Goal: Obtain resource: Obtain resource

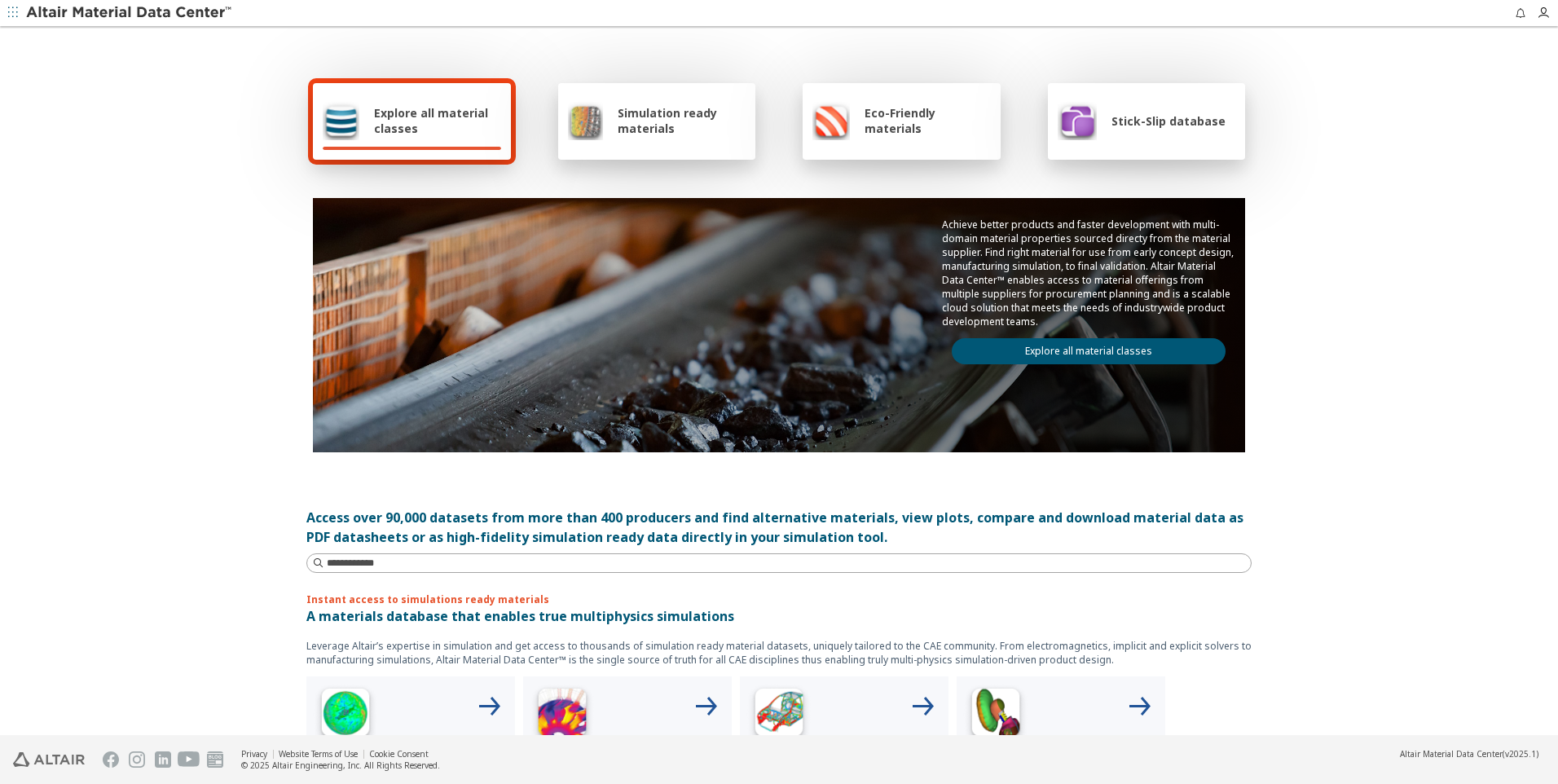
click at [1134, 115] on span "Stick-Slip database" at bounding box center [1168, 121] width 114 height 16
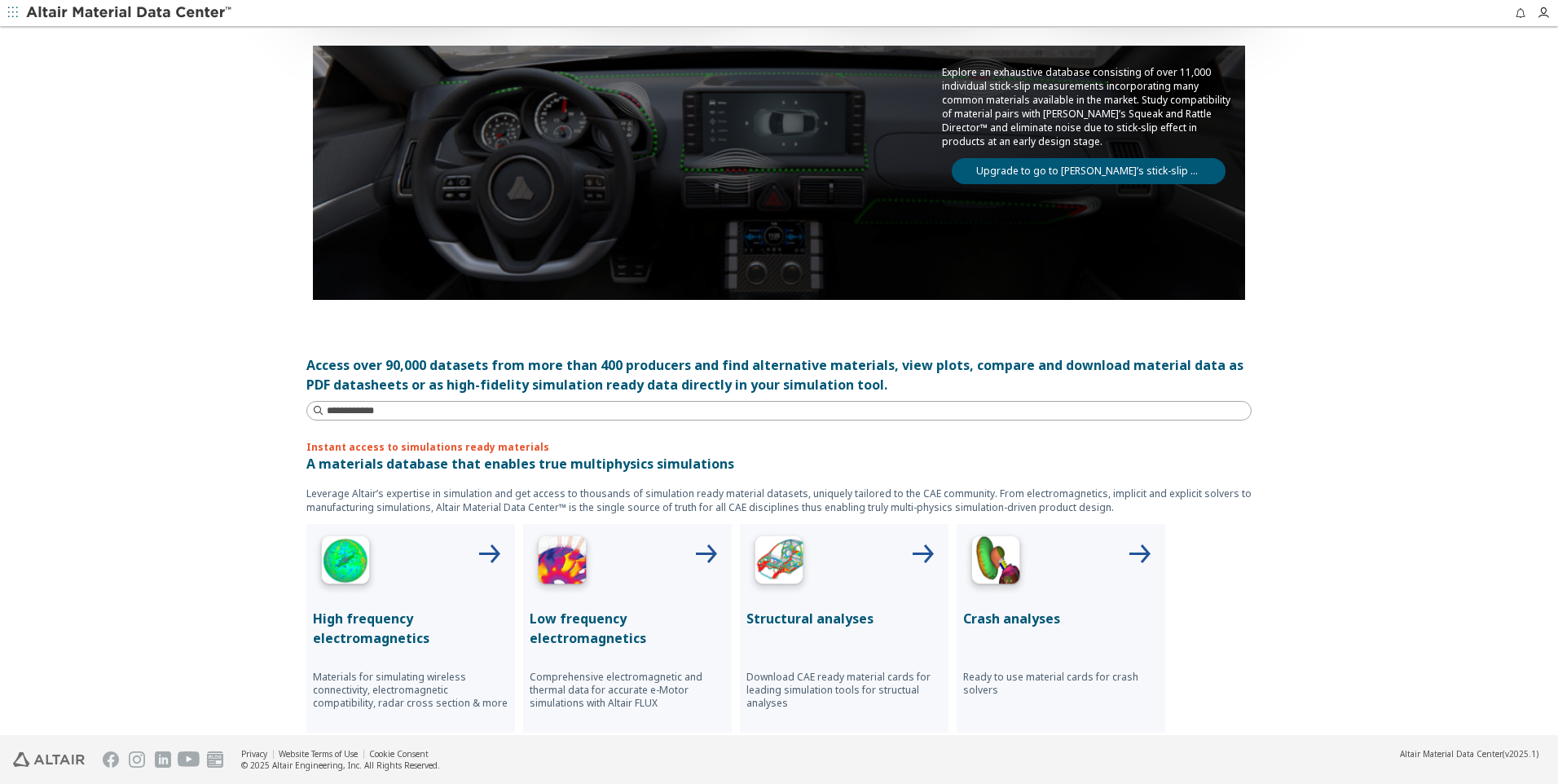
scroll to position [163, 0]
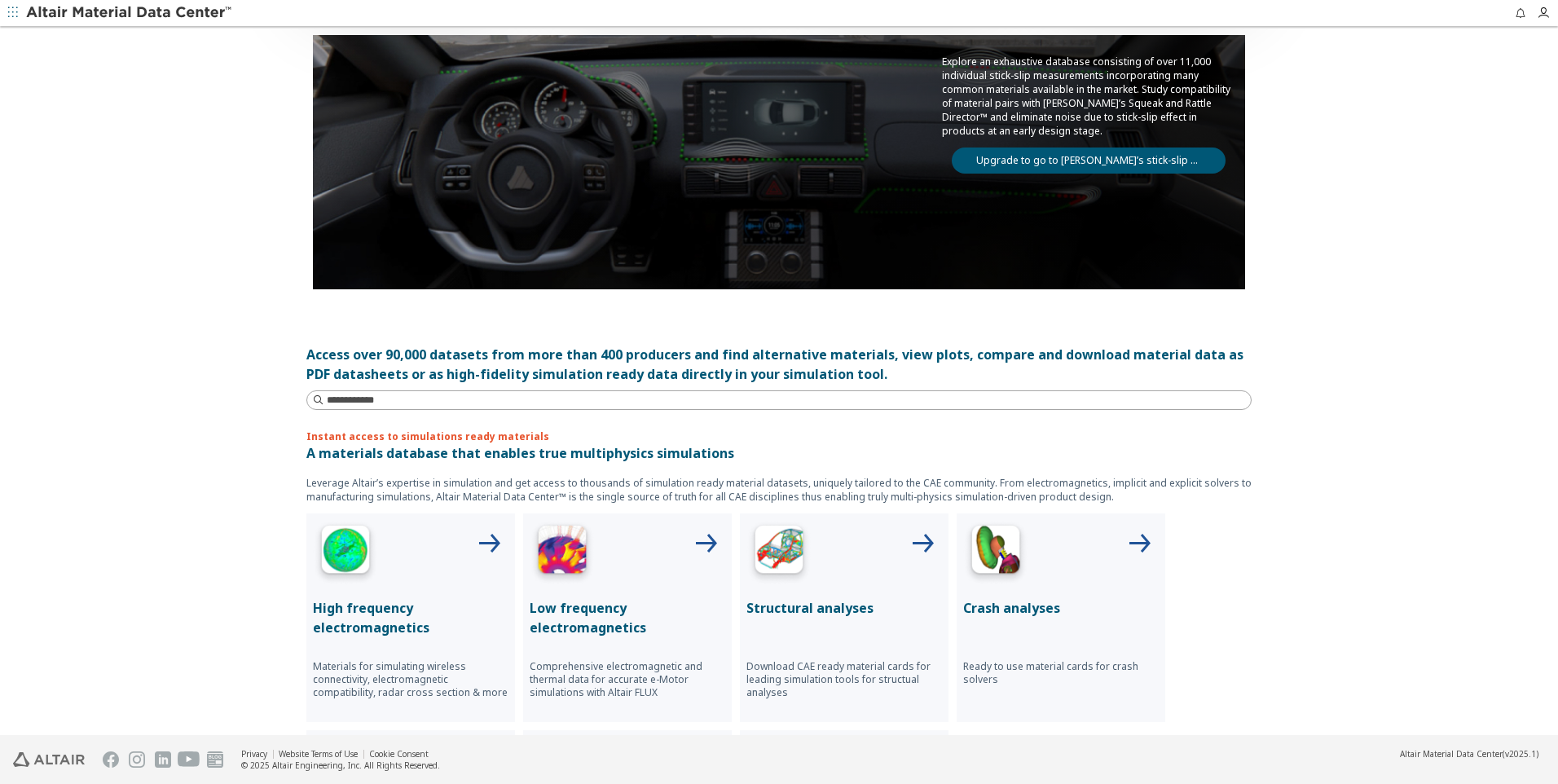
click at [1021, 158] on link "Upgrade to go to [PERSON_NAME]’s stick-slip database" at bounding box center [1089, 160] width 274 height 27
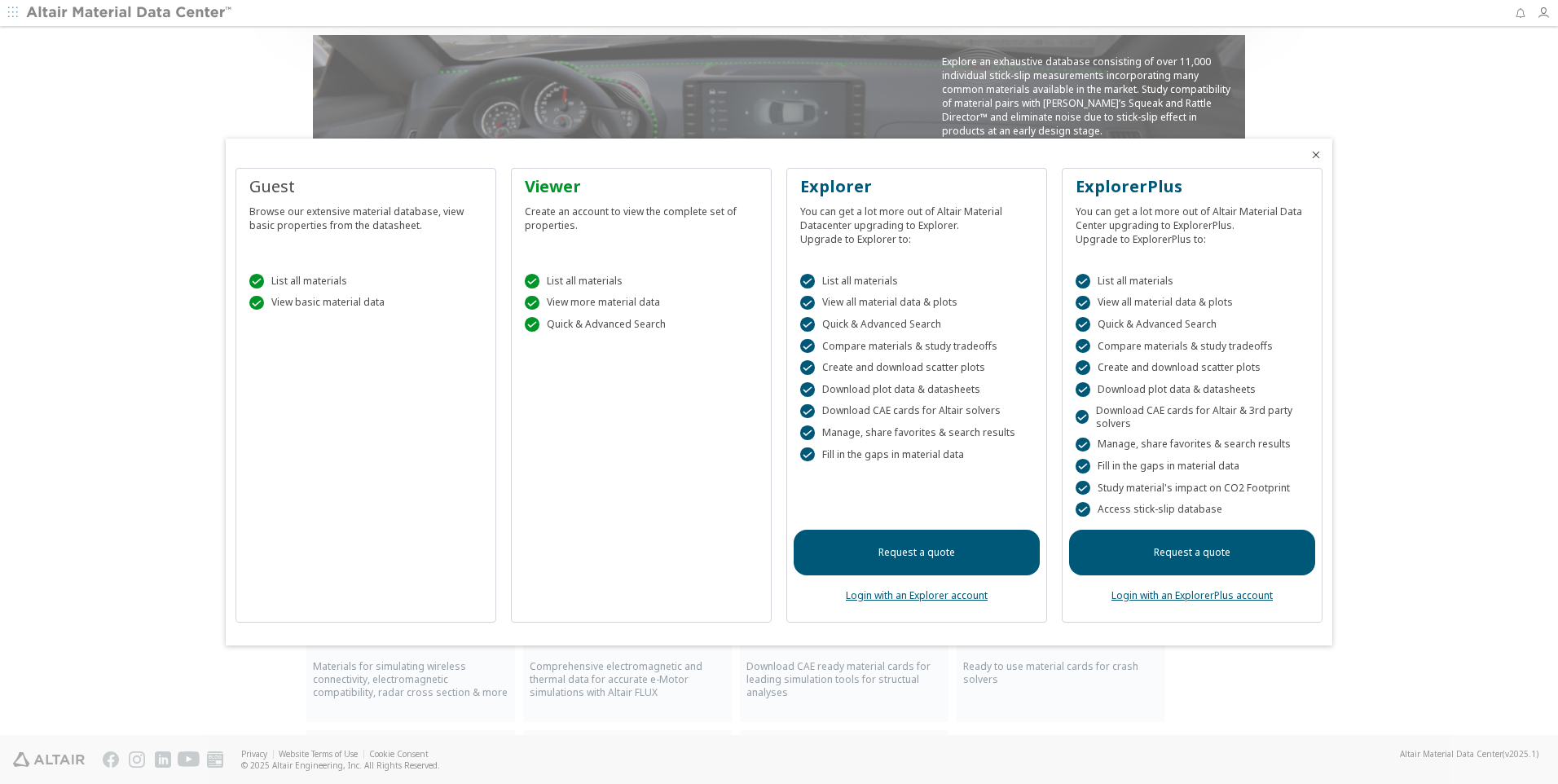
click at [904, 594] on link "Login with an Explorer account" at bounding box center [917, 595] width 142 height 14
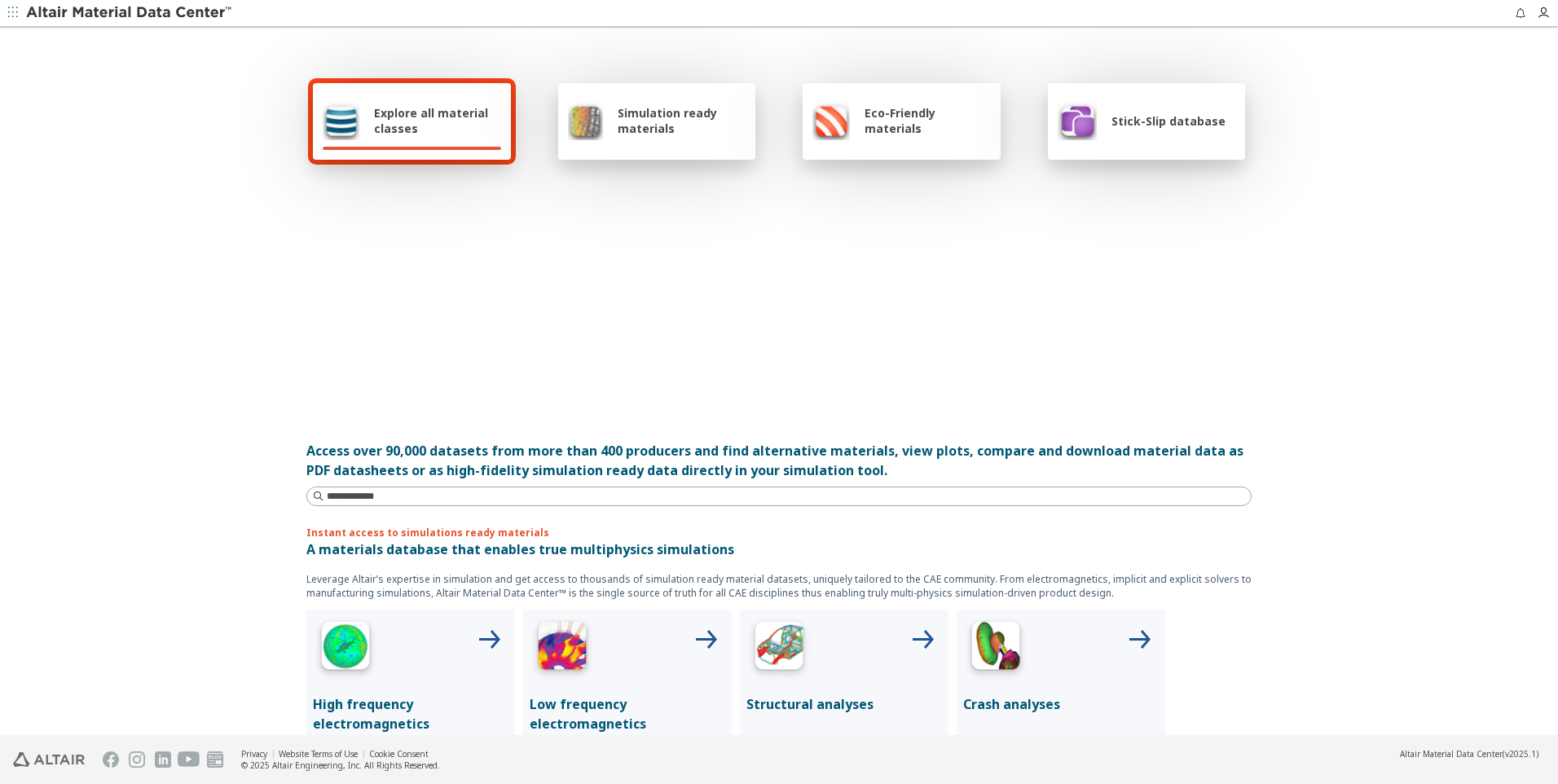
click at [1149, 124] on span "Stick-Slip database" at bounding box center [1168, 121] width 114 height 16
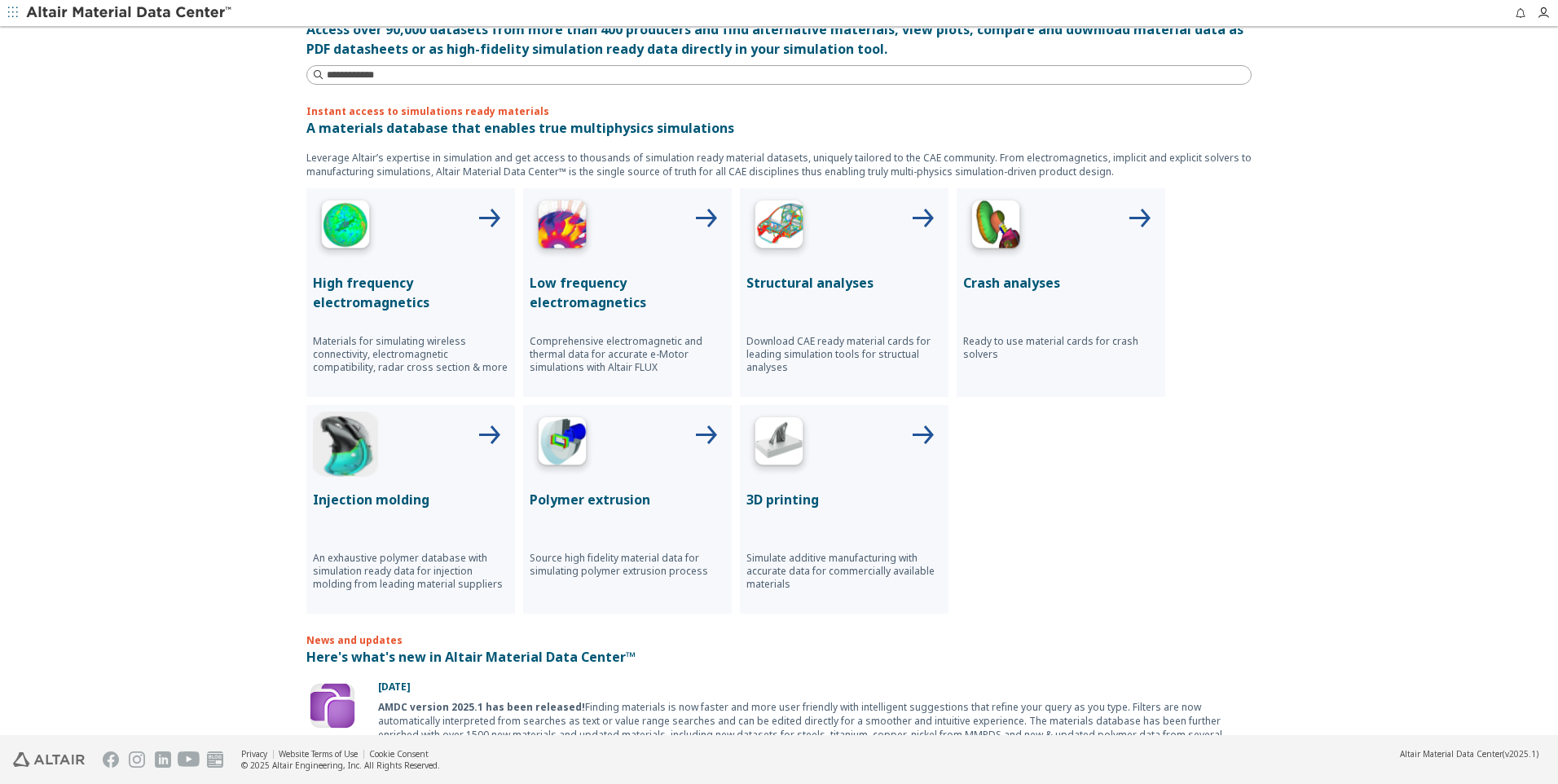
scroll to position [489, 0]
click at [854, 233] on div at bounding box center [844, 226] width 196 height 65
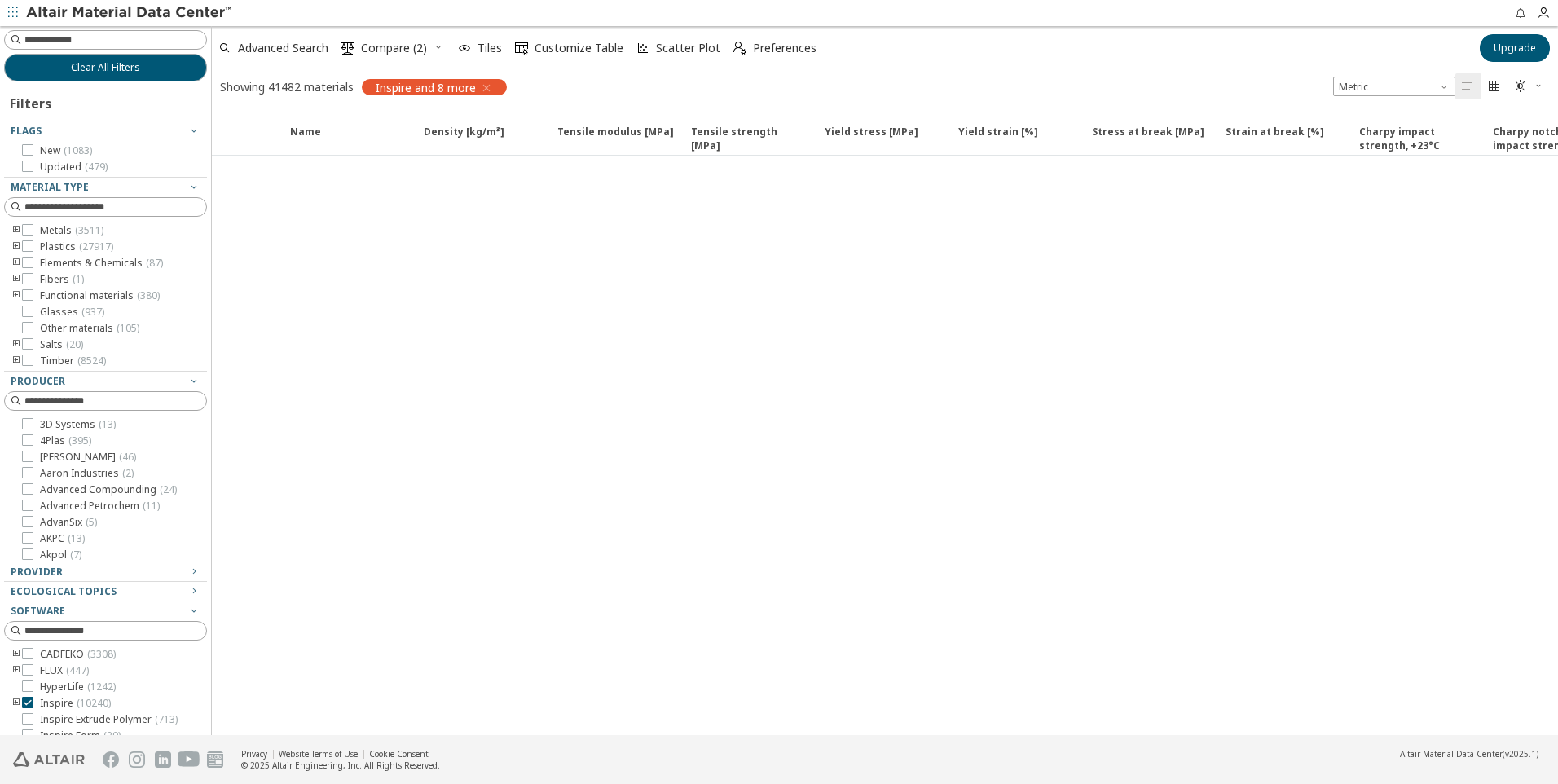
click at [15, 246] on icon "toogle group" at bounding box center [16, 247] width 11 height 13
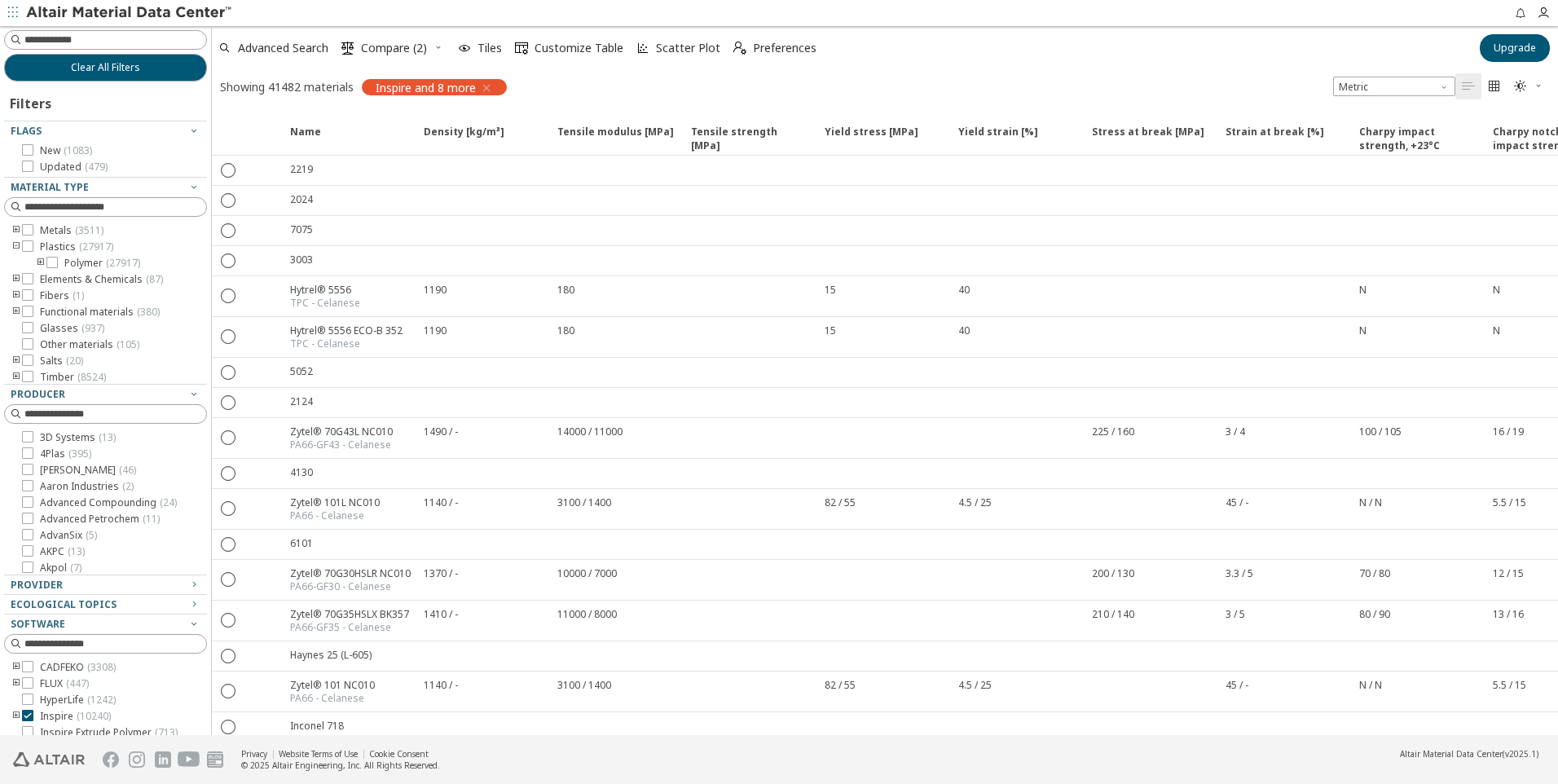
click at [39, 265] on icon "toogle group" at bounding box center [40, 263] width 11 height 13
click at [80, 277] on icon at bounding box center [77, 278] width 11 height 11
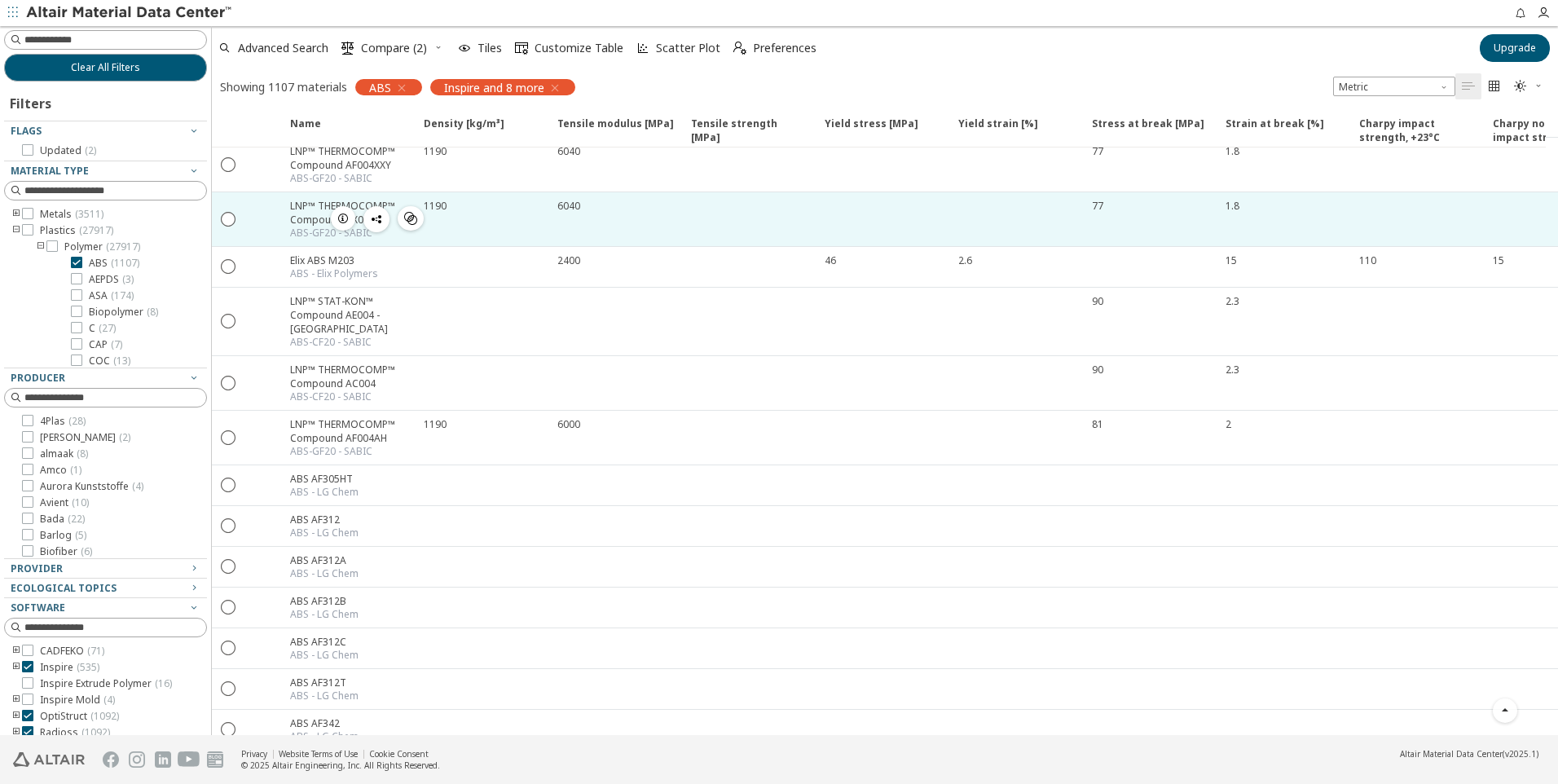
scroll to position [6825, 0]
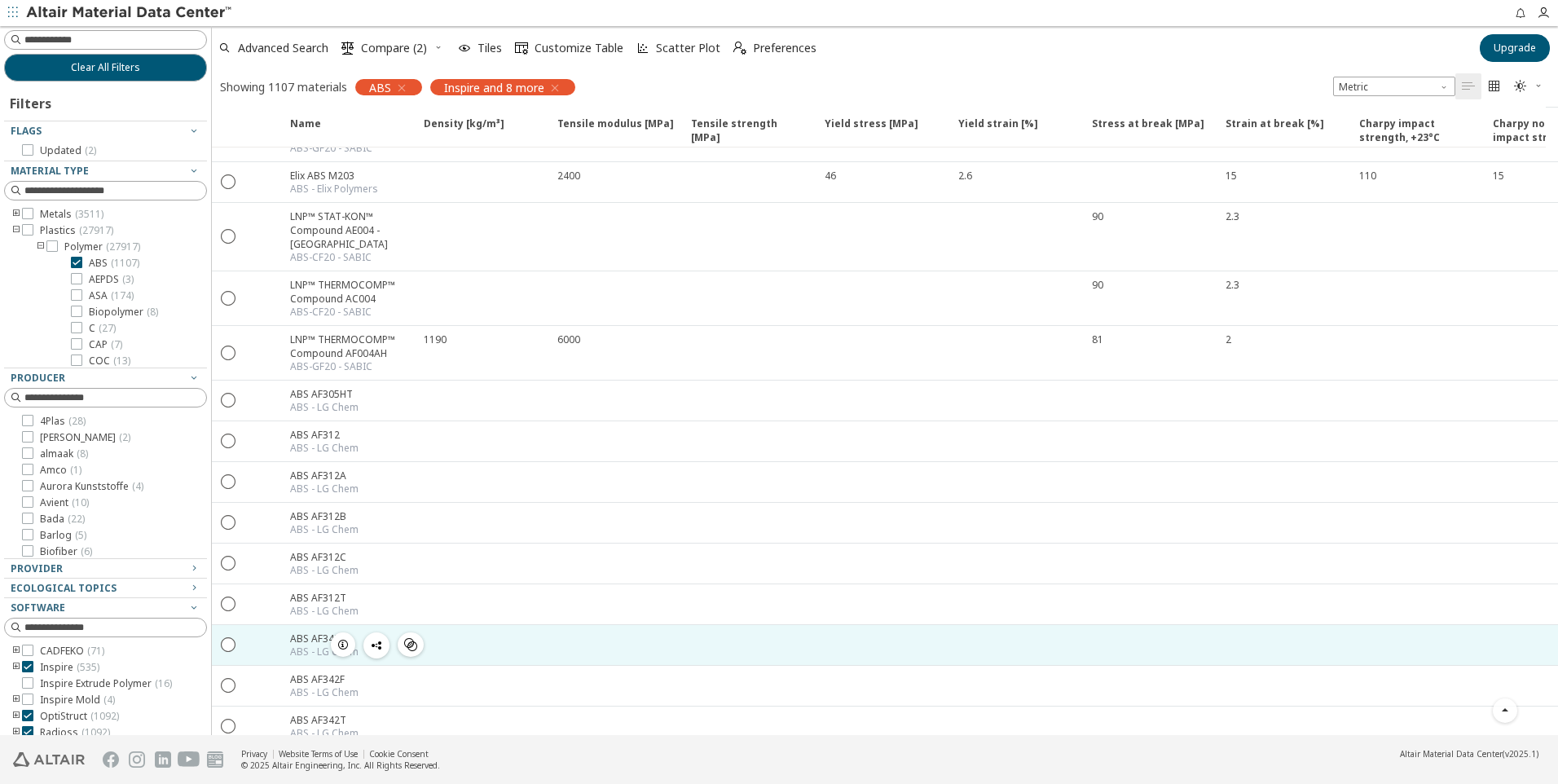
click at [301, 646] on div "ABS - LG Chem" at bounding box center [324, 652] width 69 height 13
click at [340, 639] on icon "button" at bounding box center [343, 645] width 13 height 13
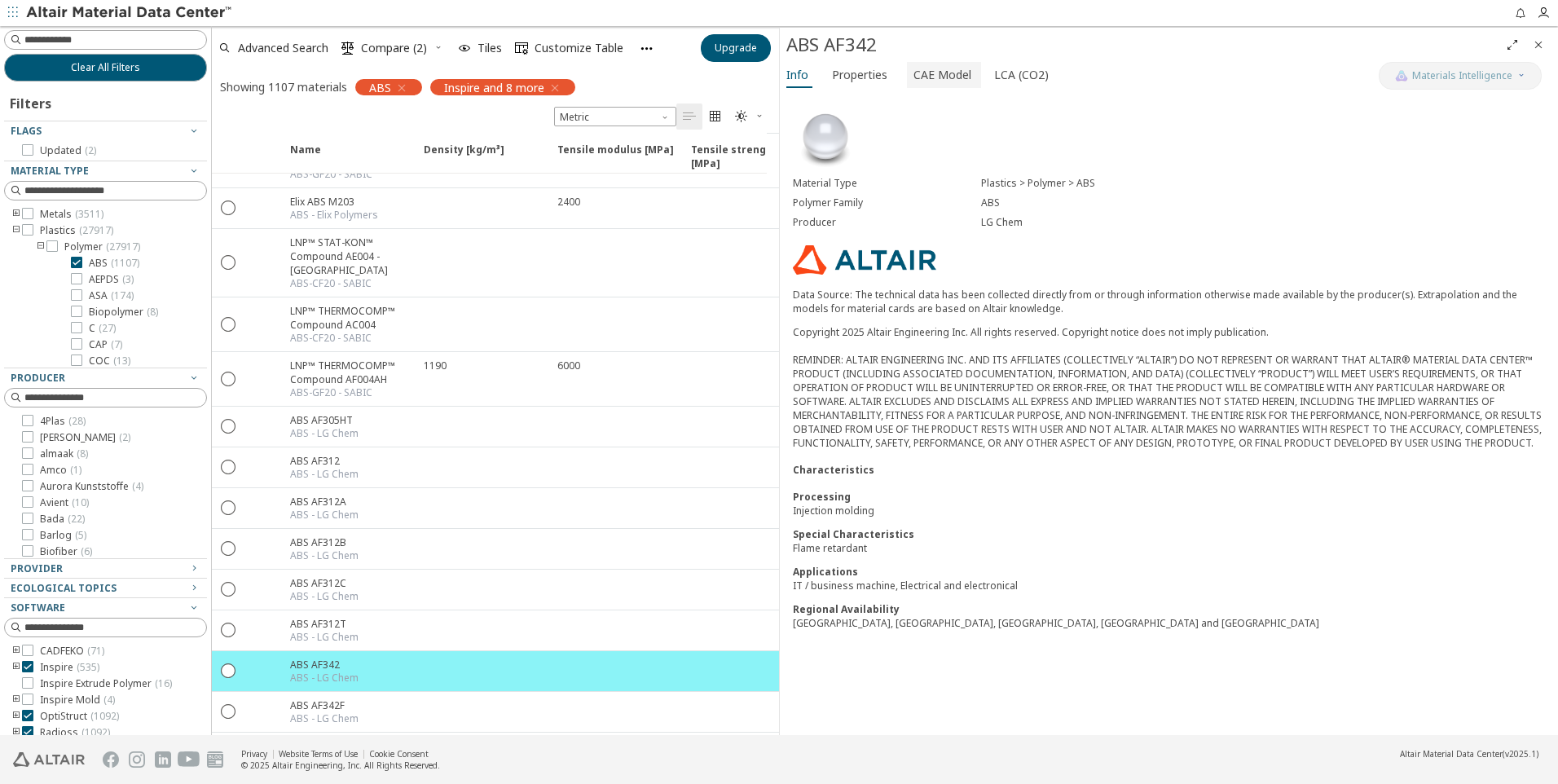
click at [945, 82] on span "CAE Model" at bounding box center [942, 75] width 58 height 27
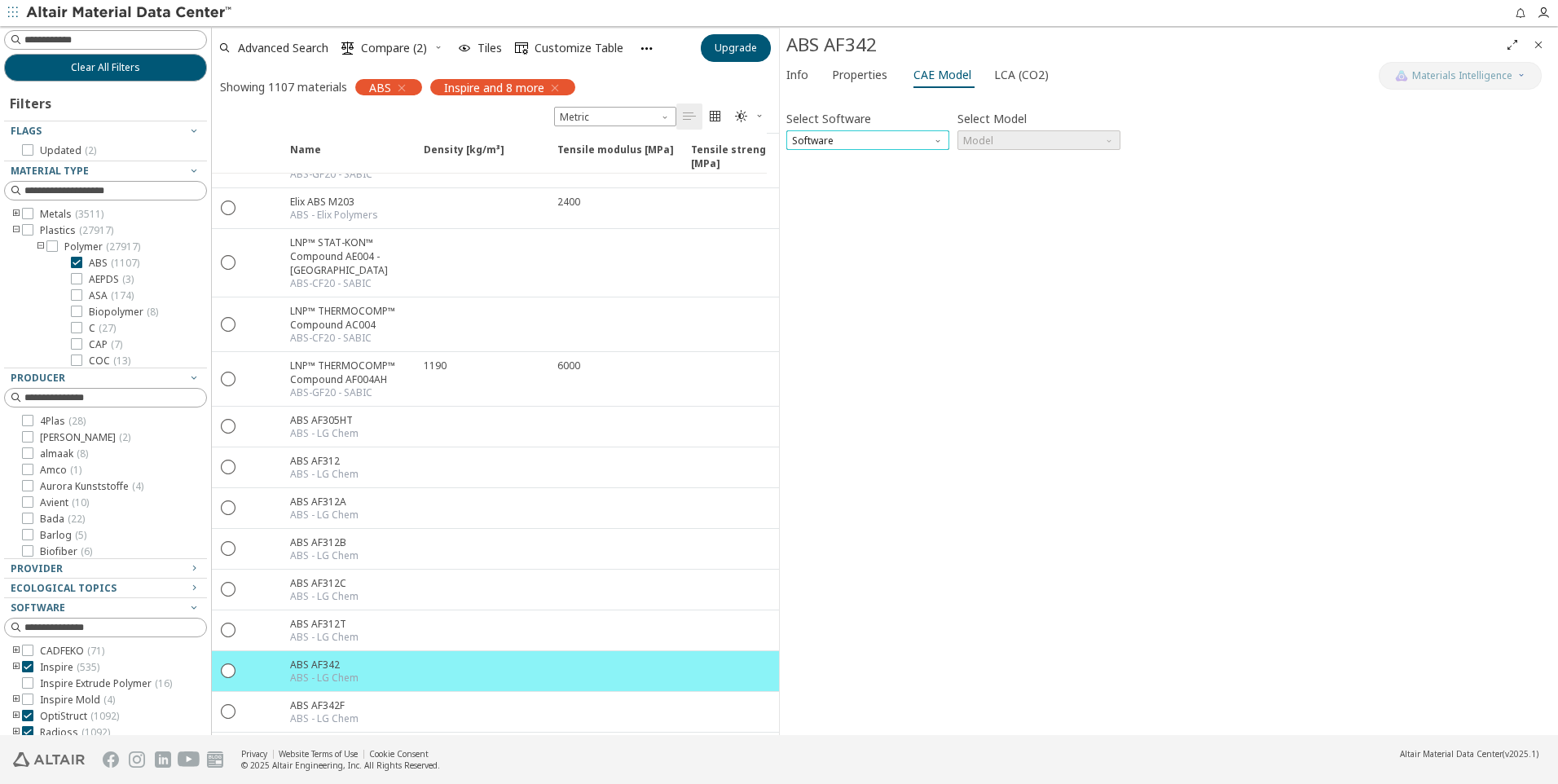
click at [910, 145] on span "Software" at bounding box center [868, 140] width 163 height 19
click at [865, 273] on span "Ls-Dyna" at bounding box center [868, 278] width 150 height 11
click at [1058, 145] on span "Model" at bounding box center [1039, 140] width 163 height 19
click at [1017, 167] on button "Mat1" at bounding box center [1039, 159] width 163 height 19
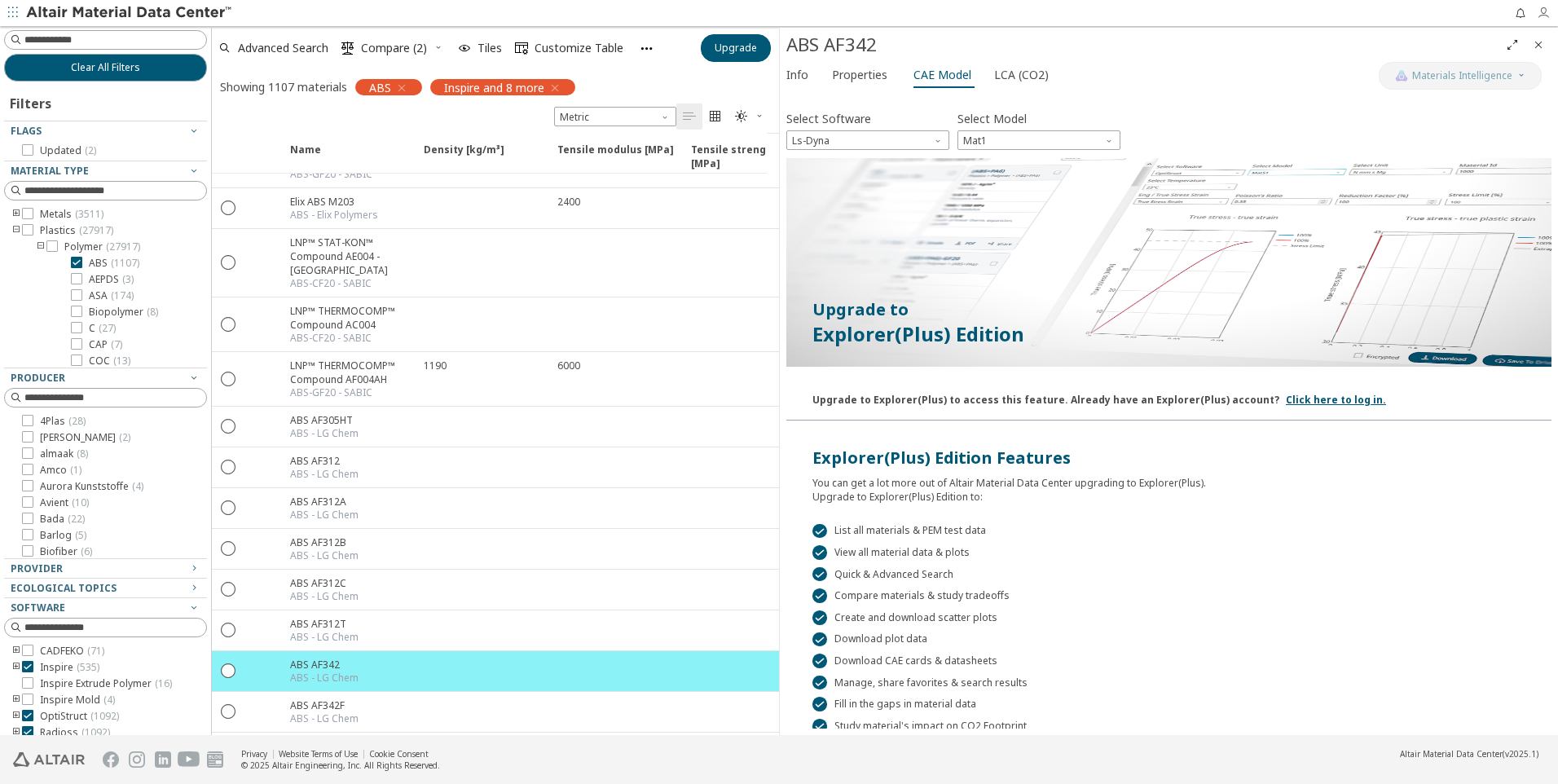
click at [1549, 18] on icon "button" at bounding box center [1543, 13] width 13 height 13
